Goal: Task Accomplishment & Management: Manage account settings

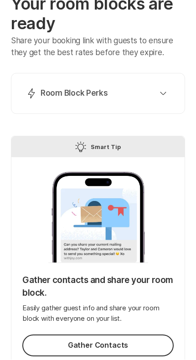
click at [168, 98] on button "Lightning Bolt Room Block Perks" at bounding box center [97, 94] width 151 height 18
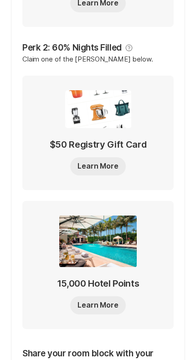
scroll to position [319, 0]
click at [129, 46] on icon at bounding box center [129, 47] width 2 height 3
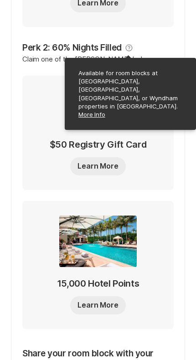
click at [161, 39] on div "Perk 1: 40% Nights Filled Send thank you notes and invitations to your guests. …" at bounding box center [97, 94] width 151 height 507
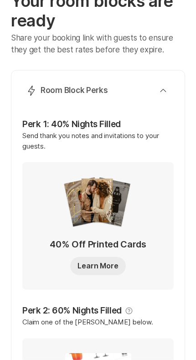
scroll to position [56, 0]
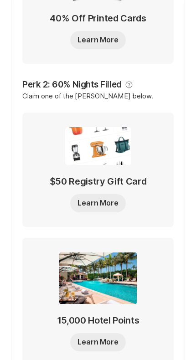
click at [101, 194] on button "Learn More" at bounding box center [97, 203] width 55 height 18
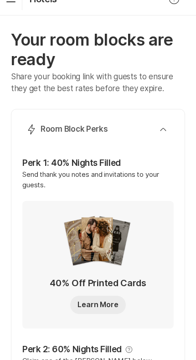
scroll to position [0, 0]
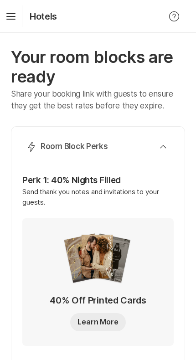
click at [164, 153] on button "Lightning Bolt Room Block Perks" at bounding box center [97, 147] width 151 height 18
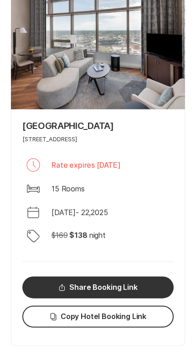
scroll to position [447, 0]
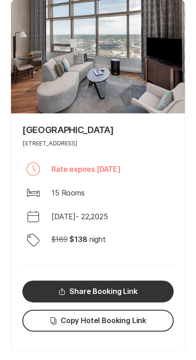
click at [121, 166] on p "Rate expires [DATE]" at bounding box center [85, 169] width 69 height 11
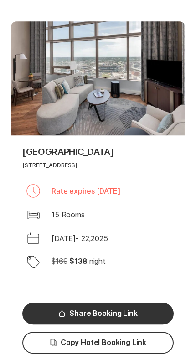
scroll to position [413, 0]
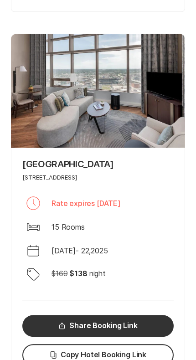
click at [149, 169] on div "[GEOGRAPHIC_DATA] [STREET_ADDRESS]" at bounding box center [97, 170] width 151 height 23
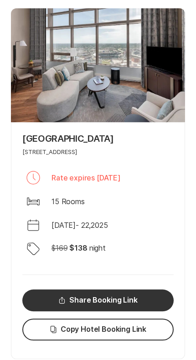
scroll to position [434, 0]
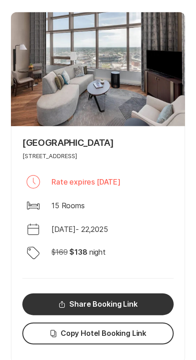
click at [163, 118] on div at bounding box center [98, 69] width 174 height 114
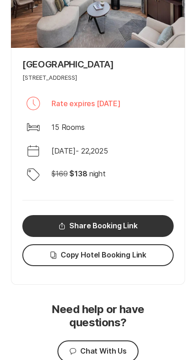
scroll to position [513, 0]
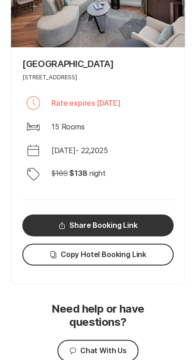
click at [153, 257] on button "Copy Copy Hotel Booking Link" at bounding box center [97, 255] width 151 height 22
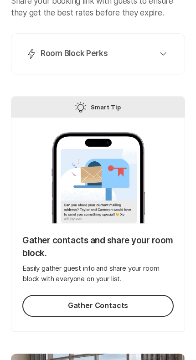
scroll to position [0, 0]
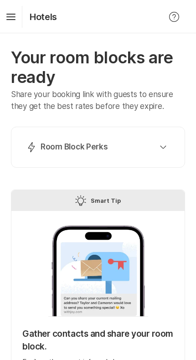
click at [17, 17] on icon "Hamburger" at bounding box center [11, 16] width 15 height 15
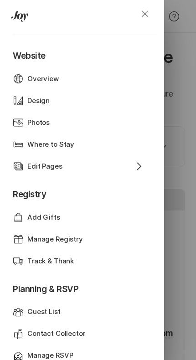
scroll to position [21, 0]
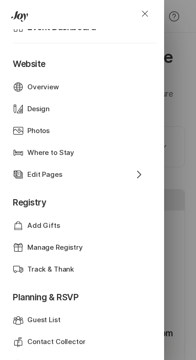
click at [101, 151] on div "Where to Stay" at bounding box center [76, 153] width 98 height 10
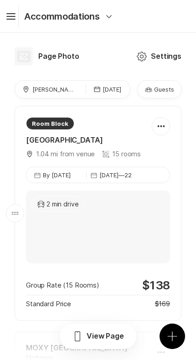
scroll to position [662, 0]
click at [109, 133] on div "Room Block [GEOGRAPHIC_DATA] Map Marker 1.04 mi from venue 15 rooms" at bounding box center [83, 138] width 115 height 42
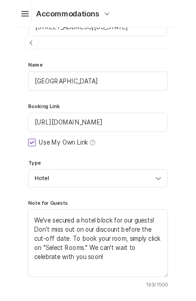
scroll to position [36, 0]
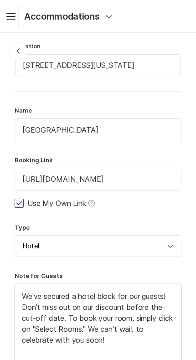
click at [134, 182] on input "[URL][DOMAIN_NAME]" at bounding box center [98, 179] width 166 height 22
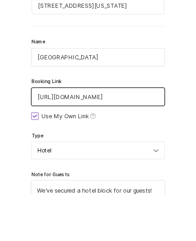
scroll to position [0, 0]
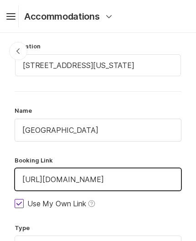
type textarea "x"
click at [121, 182] on input "[URL][DOMAIN_NAME]" at bounding box center [98, 179] width 166 height 22
